Goal: Browse casually

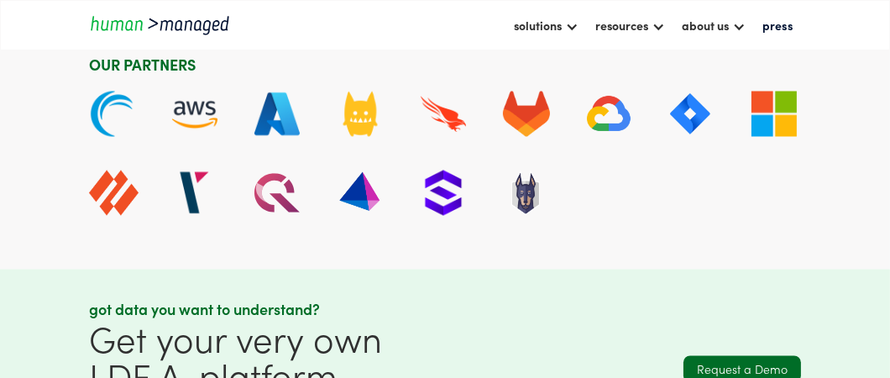
scroll to position [3270, 0]
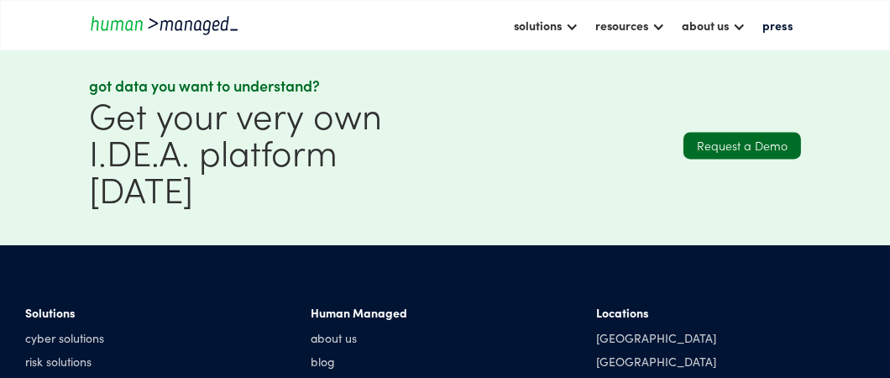
click at [605, 376] on div "[GEOGRAPHIC_DATA]" at bounding box center [656, 384] width 120 height 17
click at [621, 352] on div "[GEOGRAPHIC_DATA]" at bounding box center [656, 360] width 120 height 17
click at [619, 352] on div "[GEOGRAPHIC_DATA]" at bounding box center [656, 360] width 120 height 17
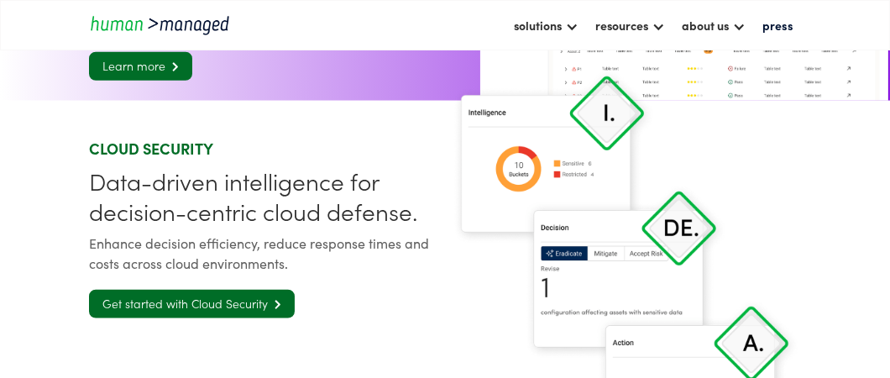
scroll to position [1790, 0]
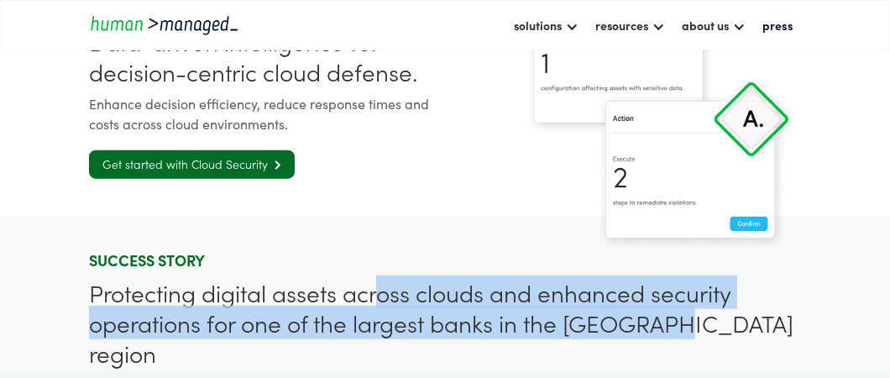
drag, startPoint x: 435, startPoint y: 289, endPoint x: 646, endPoint y: 320, distance: 213.8
click at [677, 324] on div "Protecting digital assets across clouds and enhanced security operations for on…" at bounding box center [445, 322] width 712 height 91
click at [504, 291] on div "Protecting digital assets across clouds and enhanced security operations for on…" at bounding box center [445, 322] width 712 height 91
drag, startPoint x: 463, startPoint y: 294, endPoint x: 689, endPoint y: 337, distance: 229.8
click at [689, 337] on div "Protecting digital assets across clouds and enhanced security operations for on…" at bounding box center [445, 322] width 712 height 91
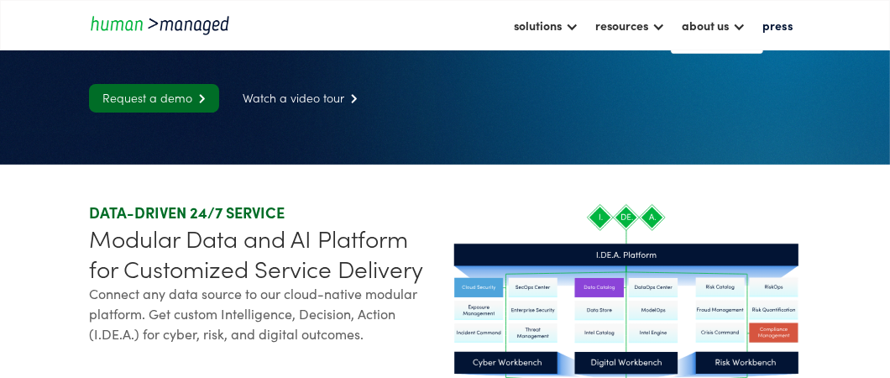
scroll to position [0, 0]
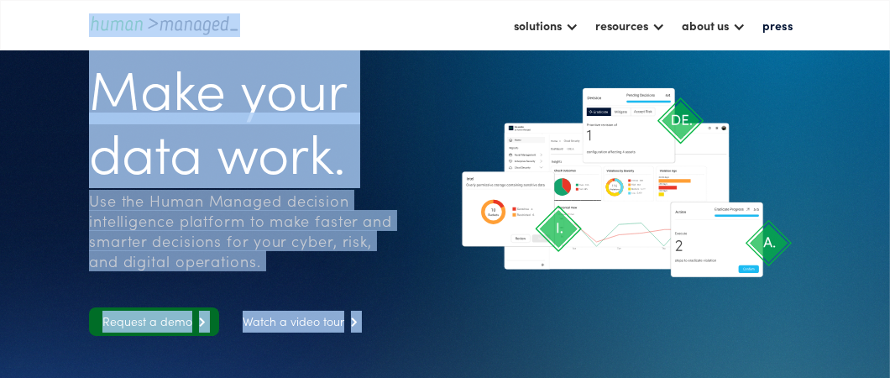
drag, startPoint x: 91, startPoint y: 86, endPoint x: 508, endPoint y: 255, distance: 449.1
click at [508, 255] on section "Make your data work. Use the Human Managed decision intelligence platform to ma…" at bounding box center [445, 194] width 890 height 388
click at [246, 155] on h1 "Make your data work." at bounding box center [241, 119] width 305 height 128
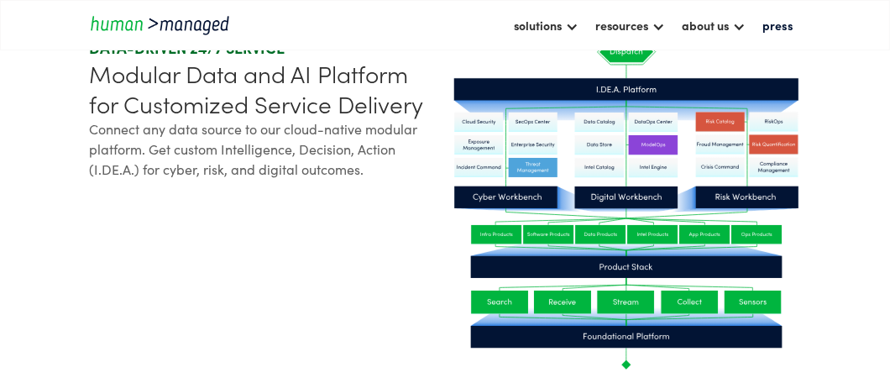
scroll to position [223, 0]
